Goal: Information Seeking & Learning: Find contact information

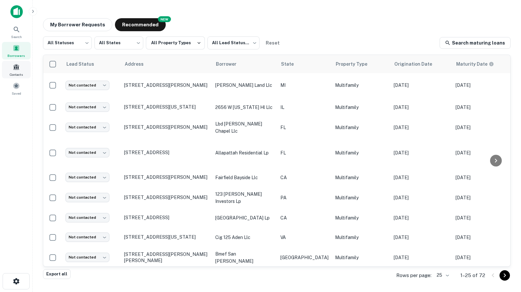
click at [15, 72] on span "Contacts" at bounding box center [16, 74] width 13 height 5
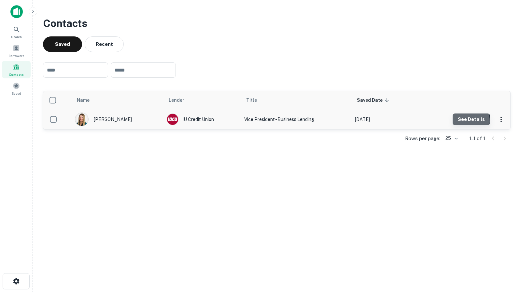
click at [461, 121] on button "See Details" at bounding box center [470, 120] width 37 height 12
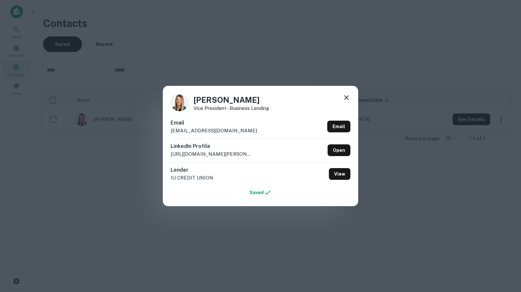
click at [345, 94] on icon at bounding box center [346, 98] width 8 height 8
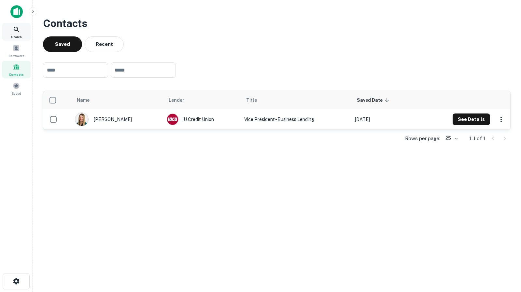
click at [13, 37] on span "Search" at bounding box center [16, 36] width 11 height 5
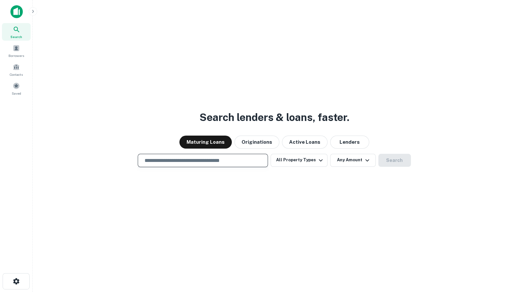
click at [181, 160] on input "text" at bounding box center [203, 160] width 124 height 7
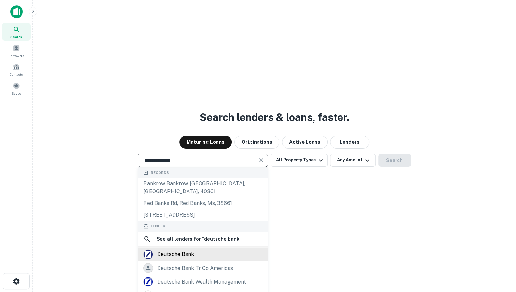
type input "**********"
click at [182, 240] on div "**********" at bounding box center [274, 162] width 473 height 292
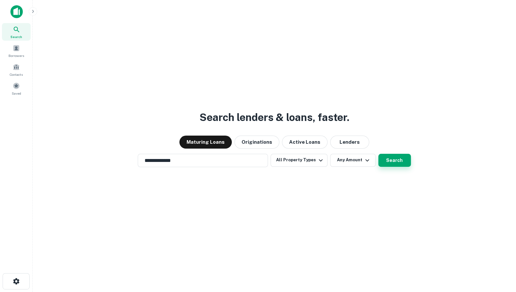
click at [396, 164] on button "Search" at bounding box center [394, 160] width 33 height 13
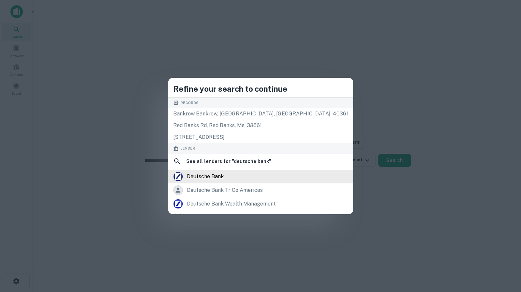
click at [224, 174] on div "deutsche bank" at bounding box center [205, 177] width 37 height 10
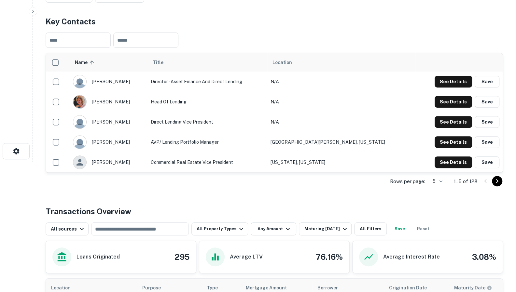
scroll to position [65, 0]
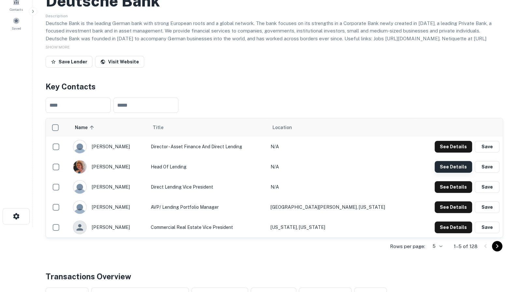
click at [456, 153] on button "See Details" at bounding box center [452, 147] width 37 height 12
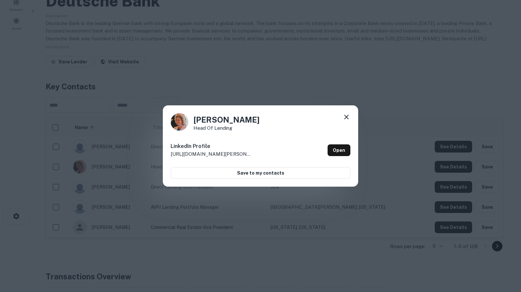
click at [345, 117] on icon at bounding box center [346, 117] width 8 height 8
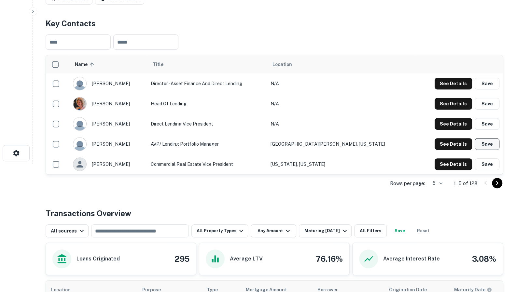
scroll to position [130, 0]
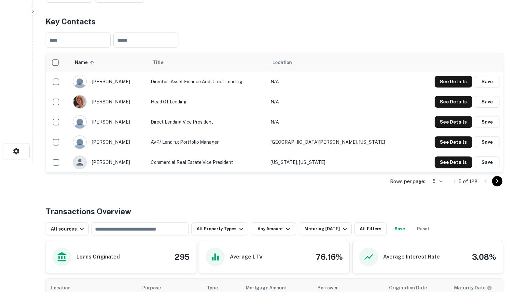
click at [497, 182] on icon "Go to next page" at bounding box center [497, 181] width 2 height 4
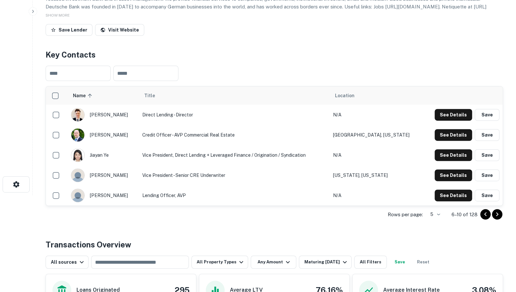
scroll to position [98, 0]
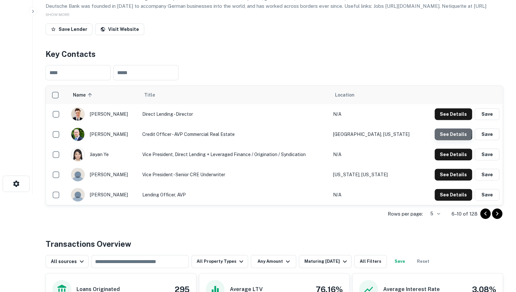
click at [443, 120] on button "See Details" at bounding box center [452, 114] width 37 height 12
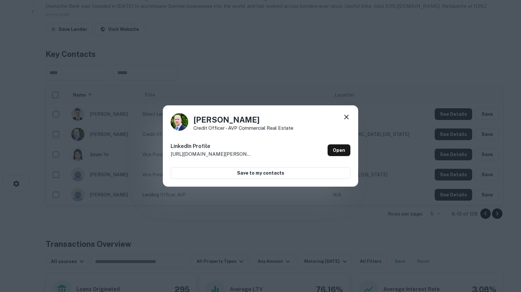
click at [347, 116] on icon at bounding box center [346, 117] width 8 height 8
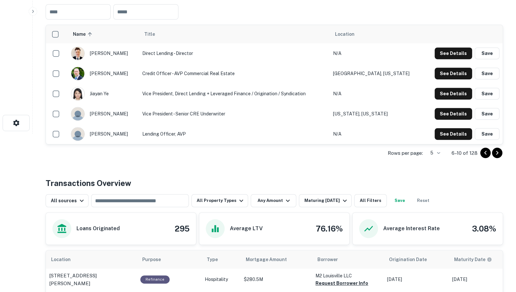
scroll to position [163, 0]
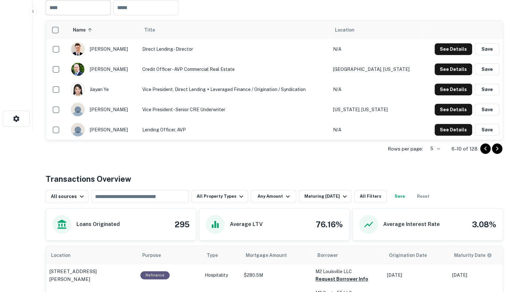
click at [76, 7] on input "text" at bounding box center [78, 7] width 65 height 15
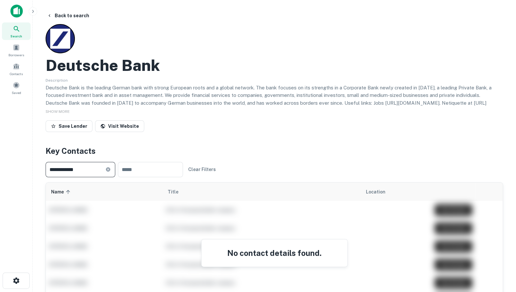
scroll to position [0, 0]
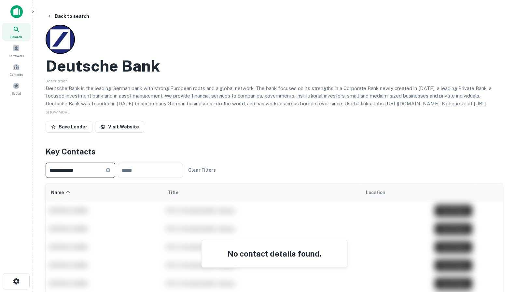
type input "**********"
click at [16, 32] on icon at bounding box center [17, 30] width 8 height 8
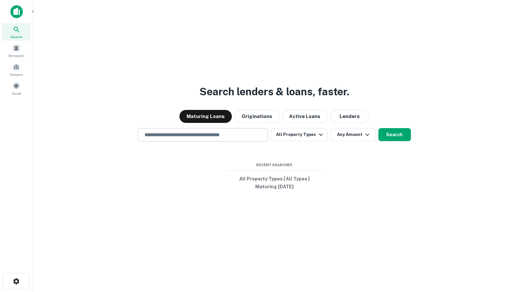
click at [175, 137] on input "text" at bounding box center [203, 134] width 124 height 7
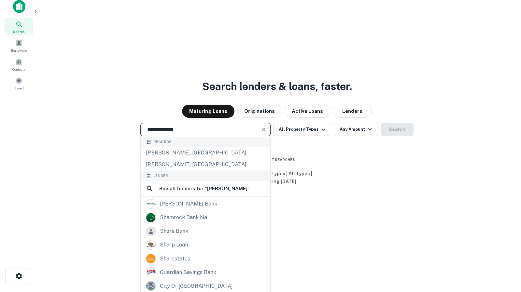
scroll to position [10, 0]
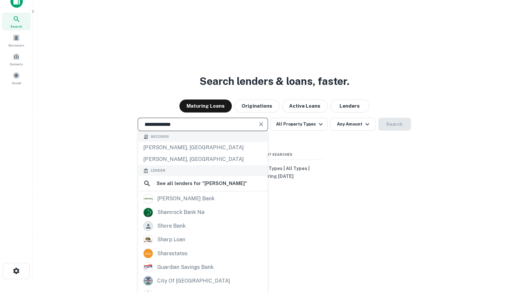
drag, startPoint x: 209, startPoint y: 121, endPoint x: -23, endPoint y: 112, distance: 231.9
click at [0, 112] on html "**********" at bounding box center [258, 136] width 516 height 292
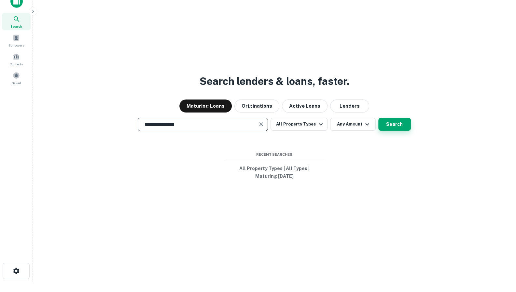
type input "**********"
click at [396, 125] on button "Search" at bounding box center [394, 124] width 33 height 13
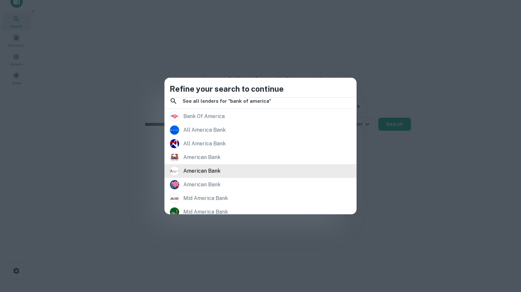
scroll to position [105, 0]
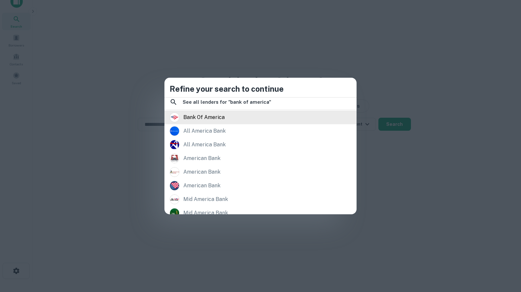
click at [225, 118] on div "bank of america" at bounding box center [203, 118] width 41 height 10
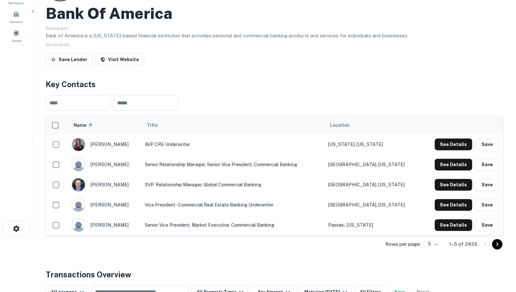
scroll to position [65, 0]
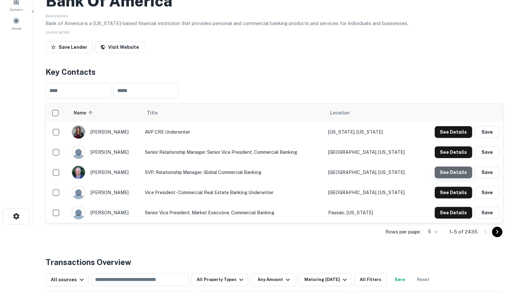
click at [460, 138] on button "See Details" at bounding box center [452, 132] width 37 height 12
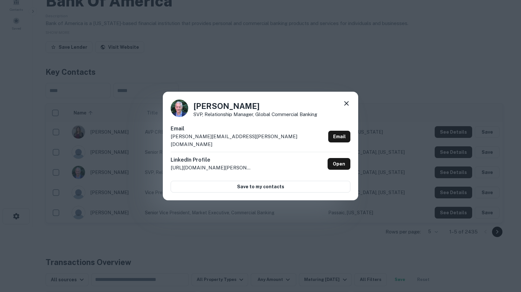
click at [349, 104] on icon at bounding box center [346, 104] width 8 height 8
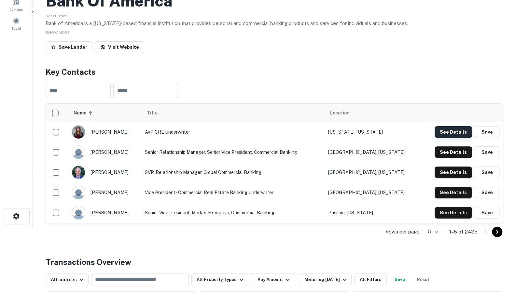
click at [452, 133] on button "See Details" at bounding box center [452, 132] width 37 height 12
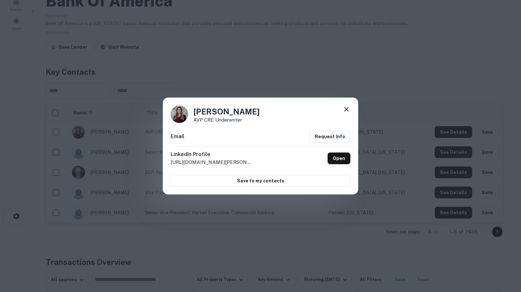
click at [342, 112] on icon at bounding box center [346, 109] width 8 height 8
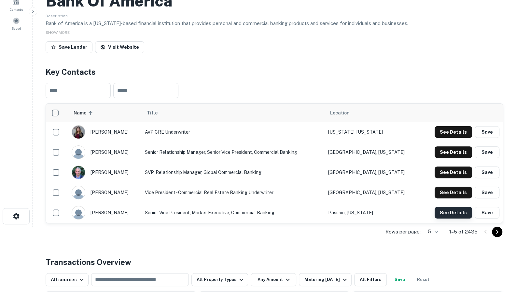
click at [446, 138] on button "See Details" at bounding box center [452, 132] width 37 height 12
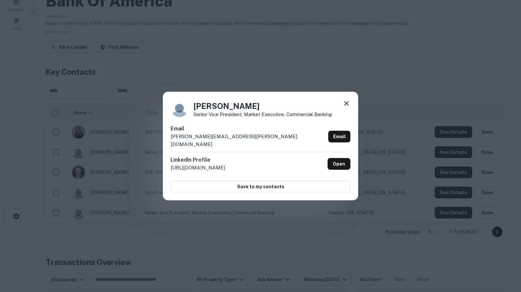
click at [347, 106] on icon at bounding box center [346, 104] width 8 height 8
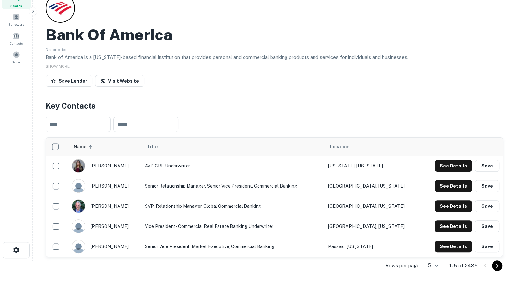
scroll to position [33, 0]
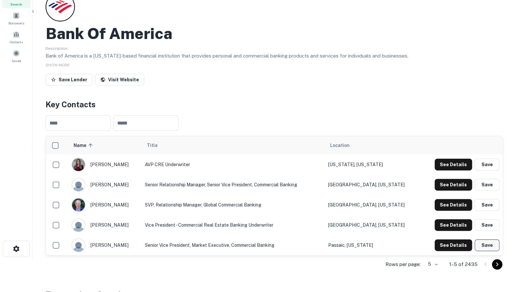
click at [482, 244] on button "Save" at bounding box center [486, 246] width 25 height 12
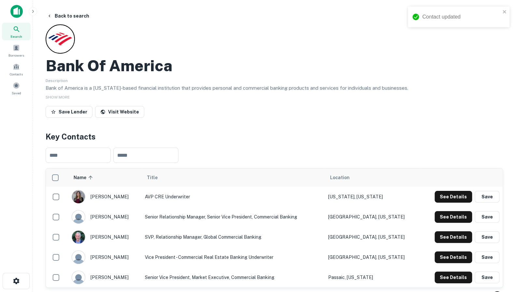
scroll to position [0, 0]
click at [19, 89] on span at bounding box center [16, 85] width 7 height 7
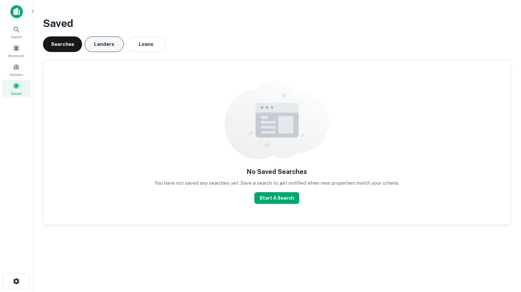
click at [119, 46] on button "Lenders" at bounding box center [104, 44] width 39 height 16
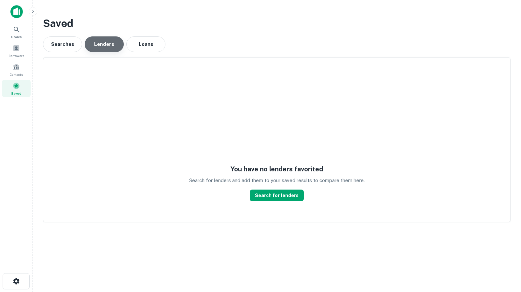
click at [119, 46] on button "Lenders" at bounding box center [104, 44] width 39 height 16
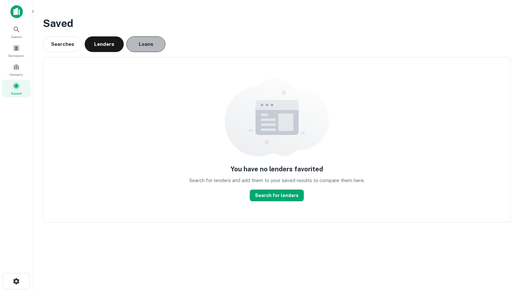
click at [146, 49] on button "Loans" at bounding box center [145, 44] width 39 height 16
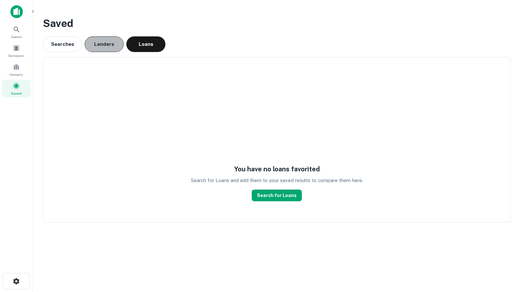
click at [100, 46] on button "Lenders" at bounding box center [104, 44] width 39 height 16
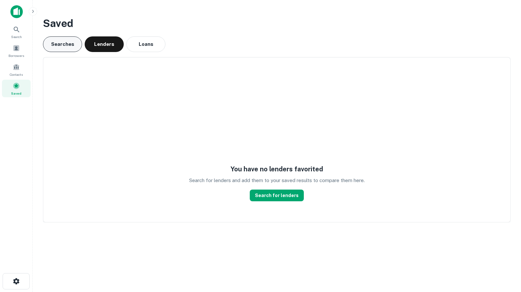
click at [65, 45] on button "Searches" at bounding box center [62, 44] width 39 height 16
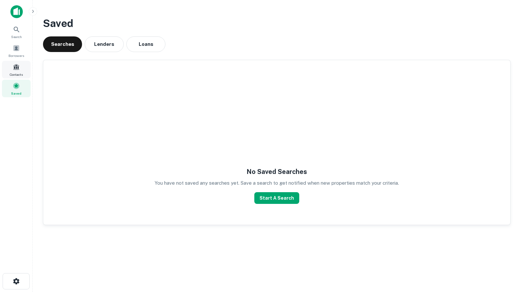
click at [17, 74] on span "Contacts" at bounding box center [16, 74] width 13 height 5
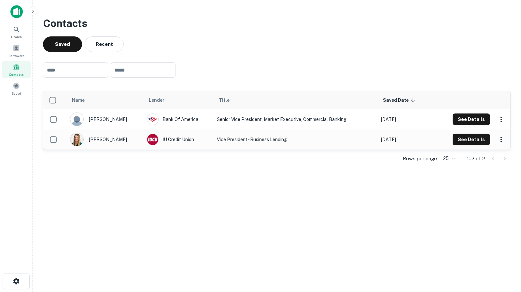
click at [115, 167] on div "Rows per page: 25 ** 1–2 of 2" at bounding box center [276, 159] width 467 height 18
click at [132, 176] on main "Contacts Saved Recent ​ ​ Name Lender Title Saved Date sorted descending [PERSO…" at bounding box center [277, 146] width 488 height 292
